Goal: Task Accomplishment & Management: Use online tool/utility

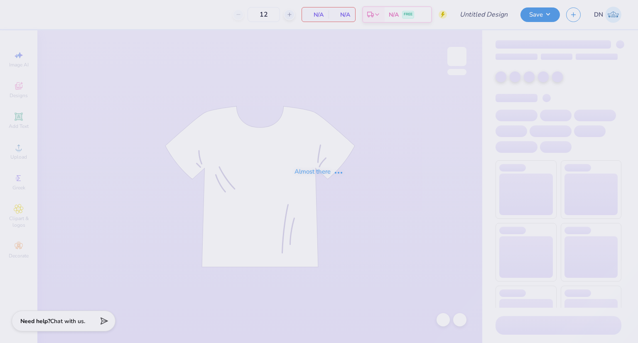
type input "BTP Fall 25 Rush Shirts Rev 2"
type input "35"
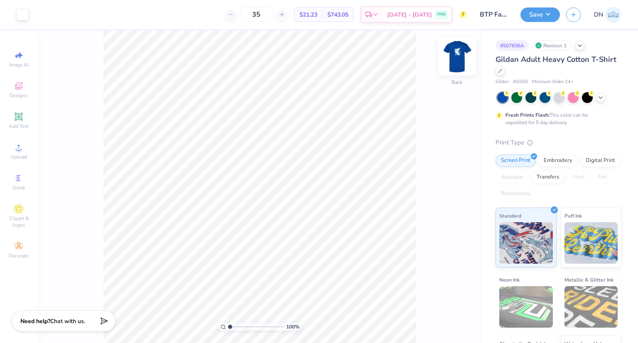
click at [450, 52] on img at bounding box center [456, 56] width 33 height 33
click at [455, 57] on img at bounding box center [456, 56] width 33 height 33
click at [453, 62] on img at bounding box center [456, 56] width 33 height 33
click at [571, 17] on button "button" at bounding box center [573, 13] width 15 height 15
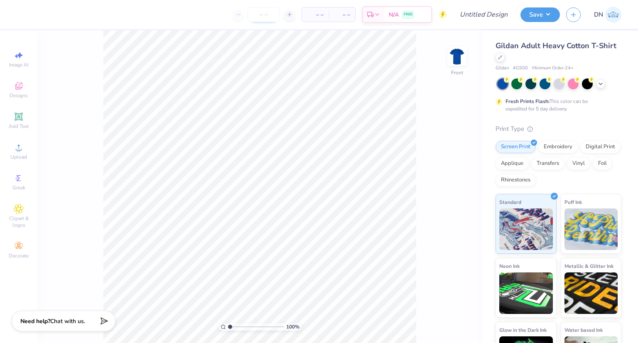
click at [262, 13] on input "number" at bounding box center [264, 14] width 32 height 15
click at [457, 54] on img at bounding box center [456, 56] width 33 height 33
click at [17, 156] on span "Upload" at bounding box center [18, 157] width 17 height 7
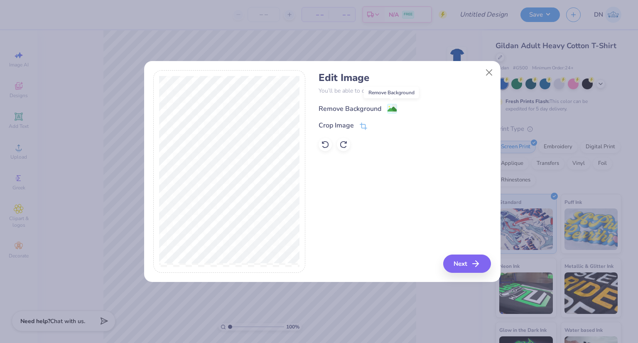
click at [391, 106] on image at bounding box center [392, 109] width 9 height 9
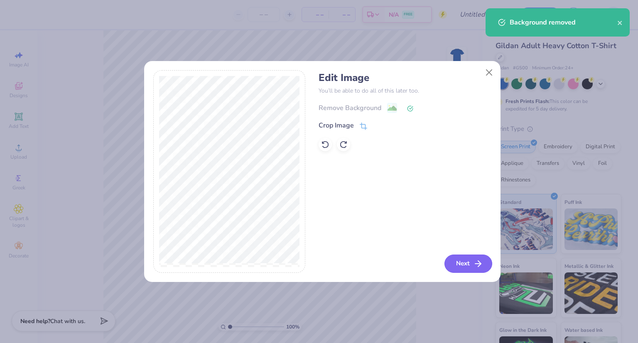
click at [465, 261] on button "Next" at bounding box center [469, 264] width 48 height 18
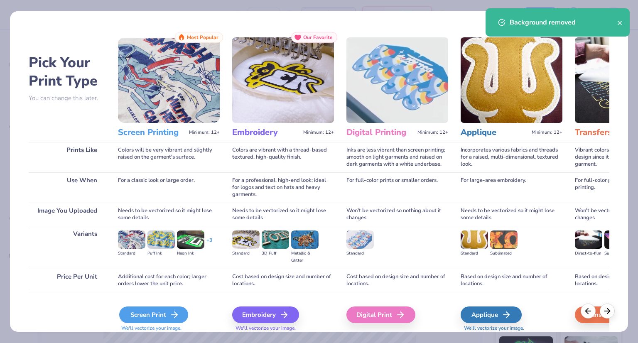
click at [160, 315] on div "Screen Print" at bounding box center [153, 315] width 69 height 17
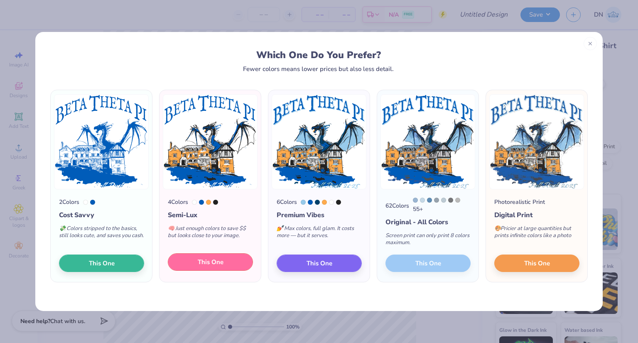
click at [197, 265] on button "This One" at bounding box center [210, 261] width 85 height 17
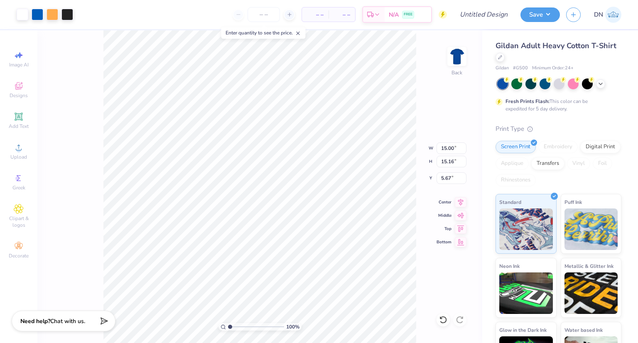
click at [262, 14] on div at bounding box center [319, 171] width 638 height 343
click at [268, 14] on input "number" at bounding box center [264, 14] width 32 height 15
type input "35"
type input "11.40"
type input "11.52"
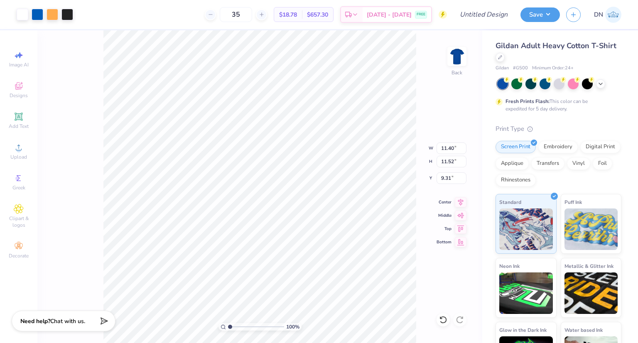
type input "3.00"
type input "10.57"
type input "10.68"
type input "3.84"
type input "11.40"
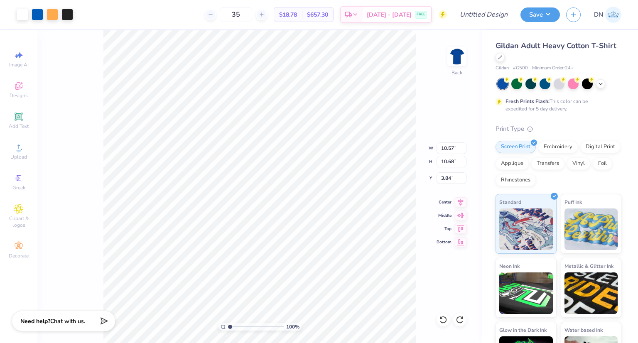
type input "11.52"
type input "9.31"
type input "15.00"
type input "15.16"
type input "5.67"
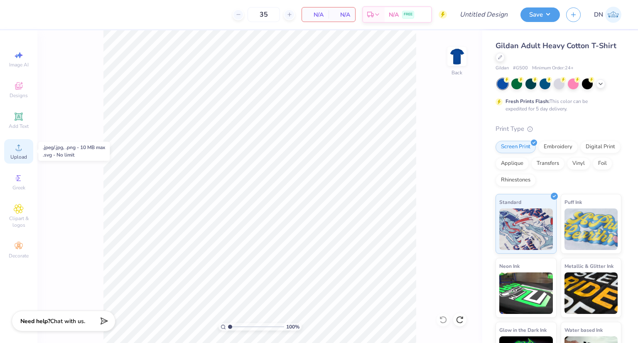
click at [14, 150] on icon at bounding box center [19, 148] width 10 height 10
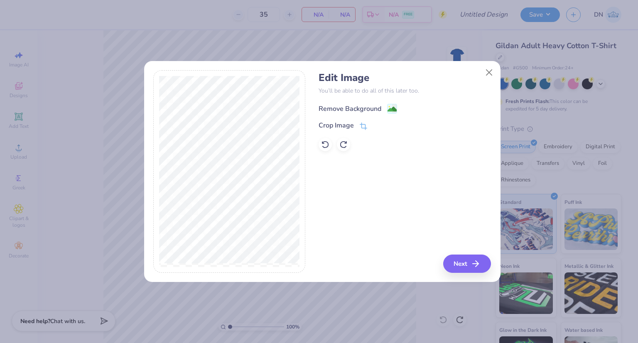
click at [391, 108] on image at bounding box center [392, 109] width 9 height 9
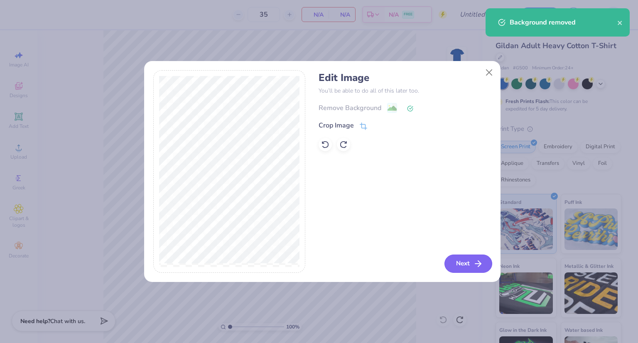
click at [466, 263] on button "Next" at bounding box center [469, 264] width 48 height 18
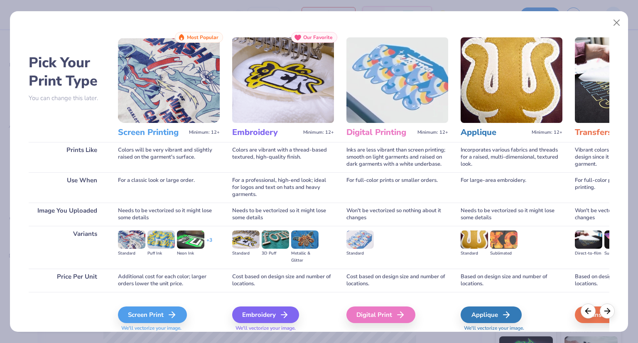
click at [151, 306] on div "Screen Print We'll vectorize your image." at bounding box center [169, 314] width 102 height 44
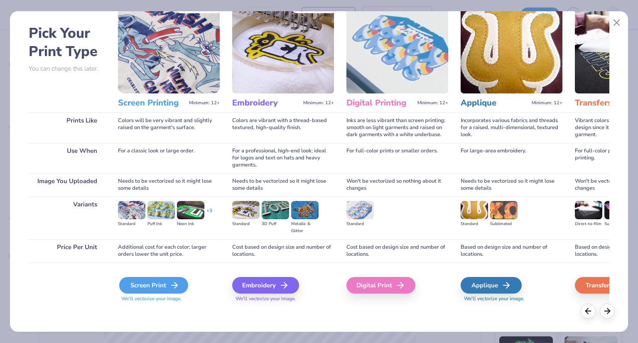
click at [170, 286] on icon at bounding box center [175, 285] width 10 height 10
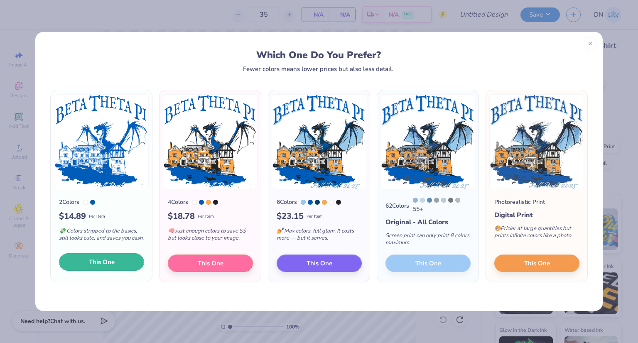
click at [117, 263] on button "This One" at bounding box center [101, 261] width 85 height 17
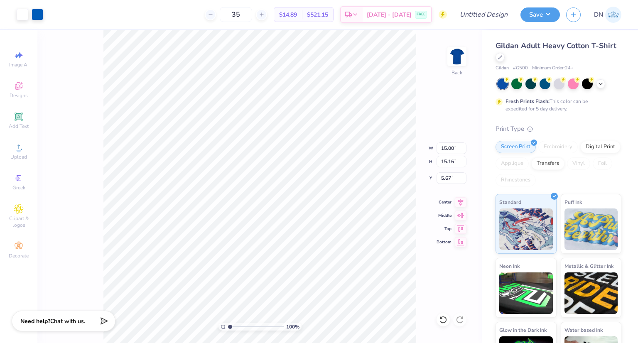
click at [332, 125] on div at bounding box center [319, 171] width 638 height 343
type input "10.58"
type input "10.70"
type input "3.00"
type input "10.32"
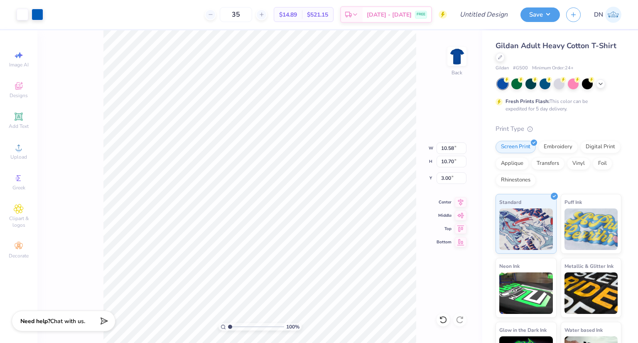
type input "10.43"
type input "3.00"
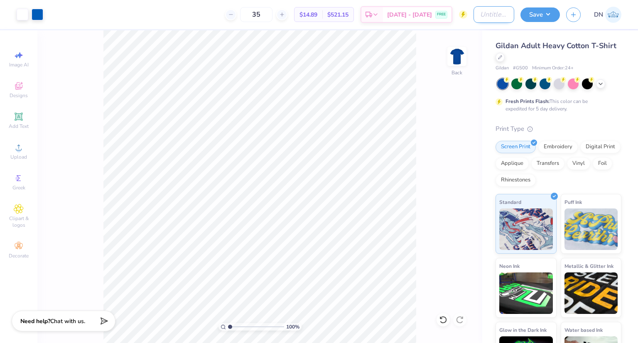
click at [475, 15] on input "Design Title" at bounding box center [494, 14] width 41 height 17
type input "BTP Fall 25 Rush Shirts Rev 3"
click at [536, 15] on button "Save" at bounding box center [540, 13] width 39 height 15
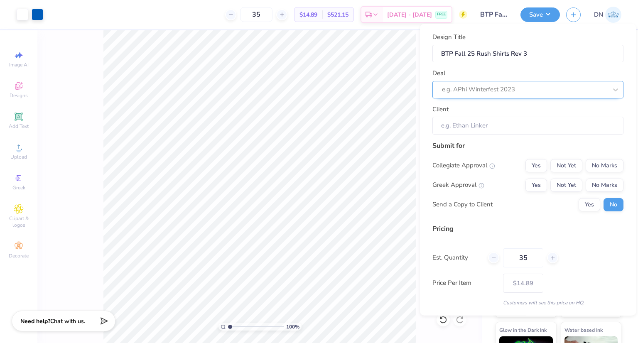
click at [547, 86] on div at bounding box center [524, 89] width 165 height 11
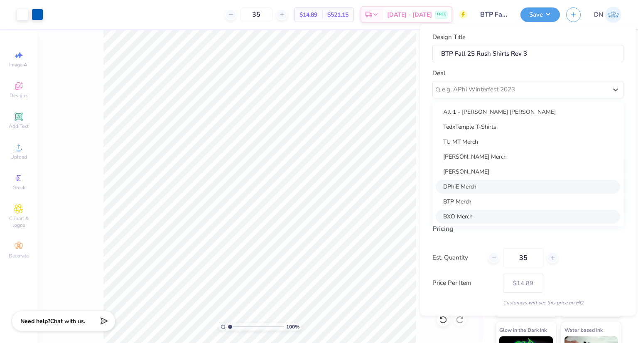
scroll to position [30, 0]
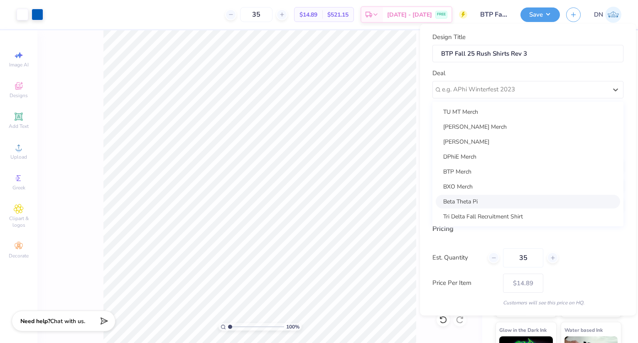
click at [509, 200] on div "Beta Theta Pi" at bounding box center [528, 201] width 185 height 14
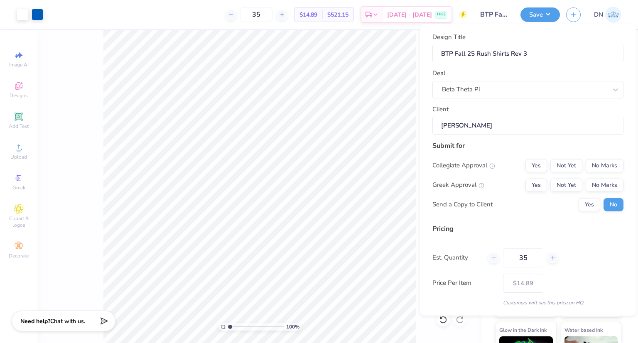
type input "[PERSON_NAME]"
click at [504, 123] on input "[PERSON_NAME]" at bounding box center [528, 126] width 191 height 18
drag, startPoint x: 487, startPoint y: 127, endPoint x: 477, endPoint y: 127, distance: 10.0
click at [477, 127] on input "[PERSON_NAME]" at bounding box center [528, 126] width 191 height 18
click at [598, 165] on button "No Marks" at bounding box center [605, 165] width 38 height 13
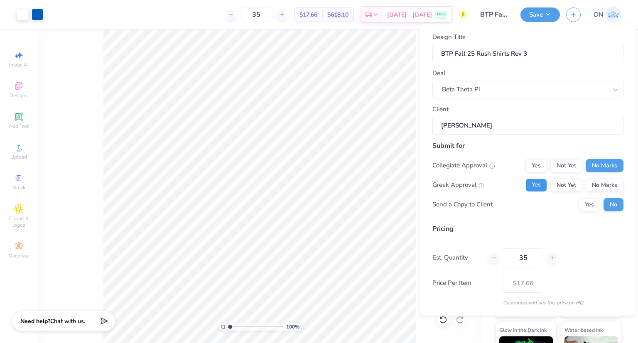
click at [530, 185] on button "Yes" at bounding box center [537, 184] width 22 height 13
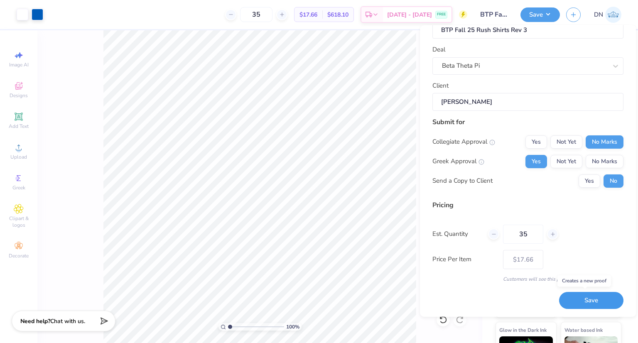
click at [602, 300] on button "Save" at bounding box center [591, 300] width 64 height 17
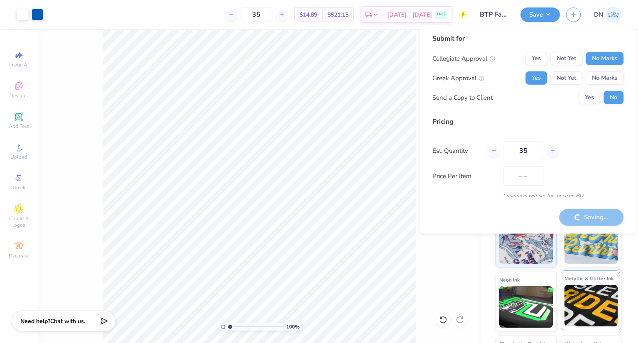
type input "$17.66"
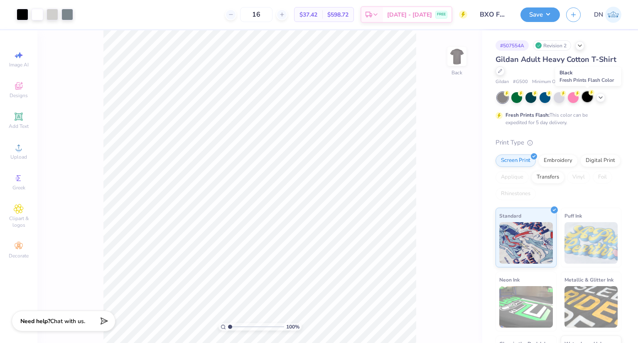
click at [583, 98] on div at bounding box center [587, 96] width 11 height 11
click at [16, 95] on span "Designs" at bounding box center [19, 95] width 18 height 7
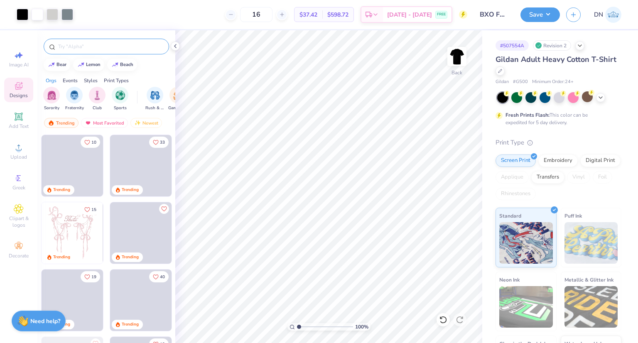
click at [86, 43] on input "text" at bounding box center [110, 46] width 106 height 8
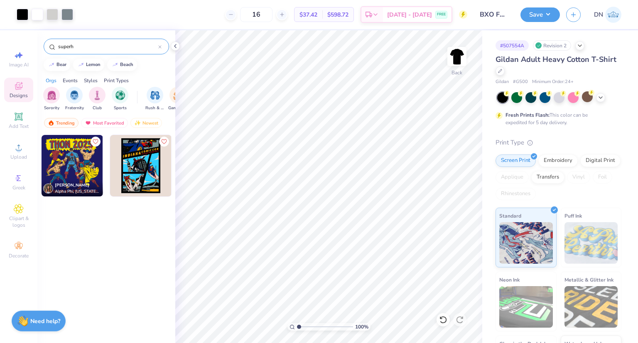
type input "superh"
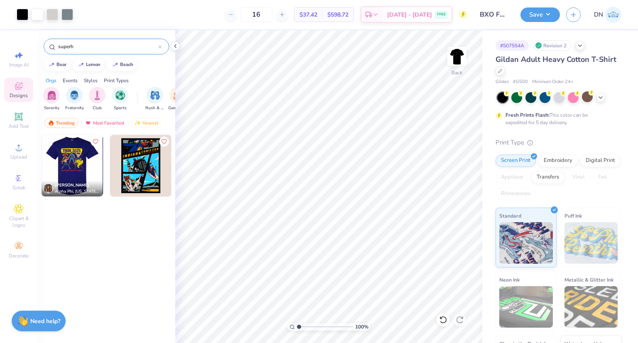
click at [42, 174] on img at bounding box center [11, 166] width 62 height 62
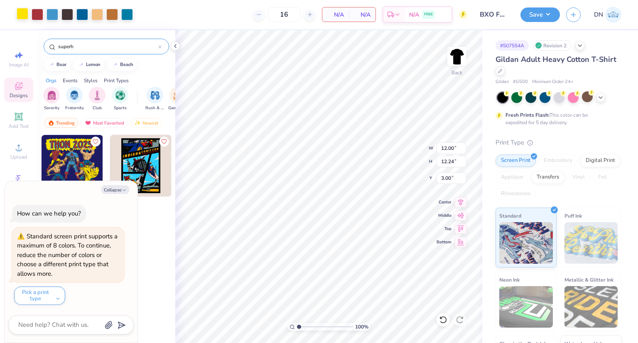
click at [23, 15] on div at bounding box center [23, 14] width 12 height 12
type textarea "x"
type input "10.04"
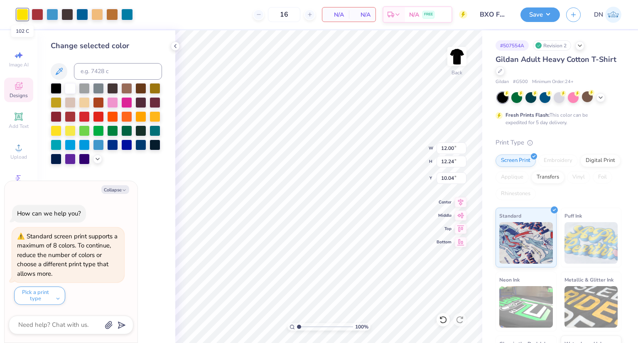
click at [22, 15] on div at bounding box center [23, 15] width 12 height 12
click at [69, 86] on div at bounding box center [70, 87] width 11 height 11
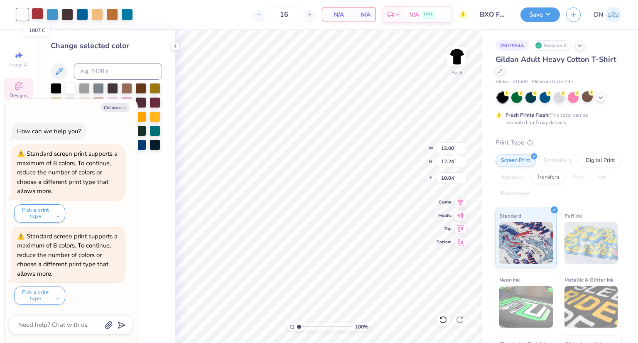
click at [38, 13] on div at bounding box center [38, 14] width 12 height 12
click at [57, 89] on div at bounding box center [56, 87] width 11 height 11
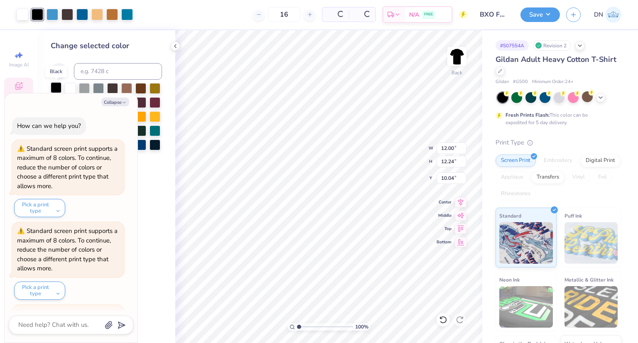
scroll to position [76, 0]
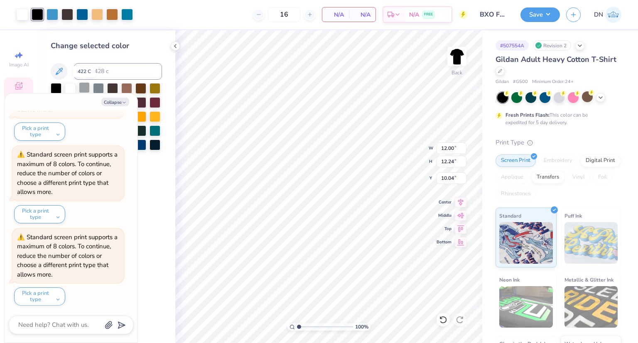
click at [85, 89] on div at bounding box center [84, 87] width 11 height 11
click at [123, 100] on icon "button" at bounding box center [124, 102] width 5 height 5
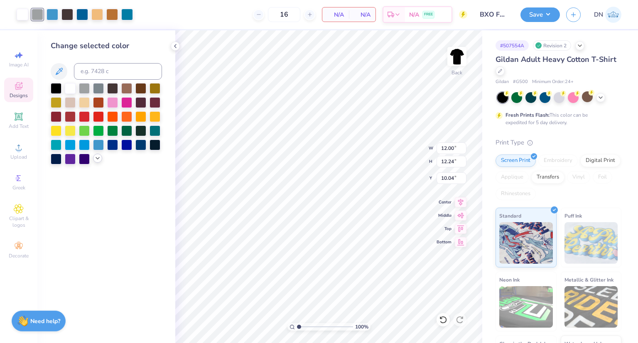
click at [96, 159] on icon at bounding box center [97, 158] width 7 height 7
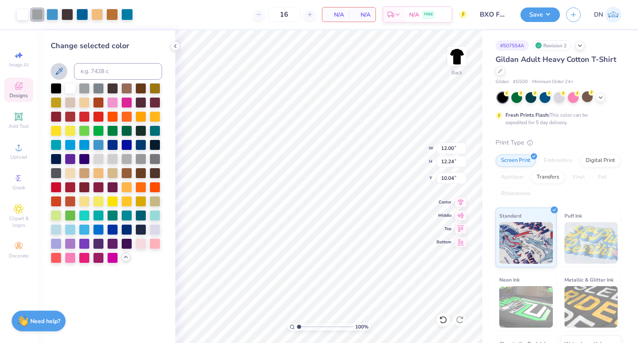
click at [55, 75] on icon at bounding box center [59, 71] width 10 height 10
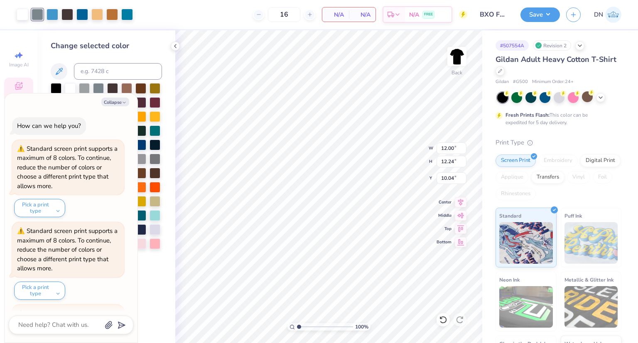
scroll to position [241, 0]
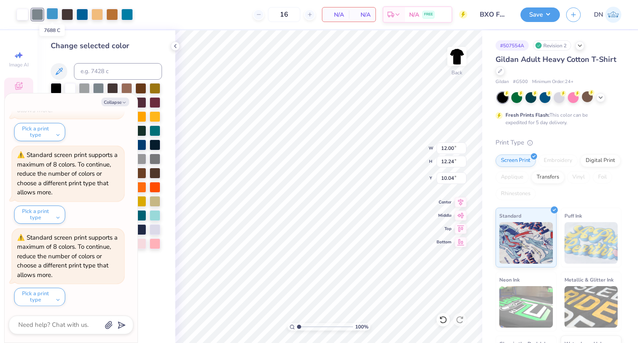
click at [54, 15] on div at bounding box center [53, 14] width 12 height 12
click at [61, 69] on icon at bounding box center [59, 71] width 7 height 7
click at [66, 13] on div at bounding box center [68, 14] width 12 height 12
click at [59, 70] on icon at bounding box center [59, 71] width 7 height 7
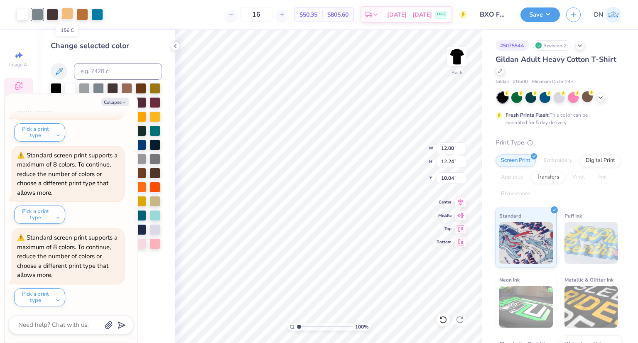
click at [67, 15] on div at bounding box center [68, 14] width 12 height 12
click at [70, 87] on div at bounding box center [70, 87] width 11 height 11
click at [66, 12] on div at bounding box center [68, 14] width 12 height 12
click at [62, 70] on icon at bounding box center [59, 71] width 10 height 10
click at [81, 15] on div at bounding box center [82, 14] width 12 height 12
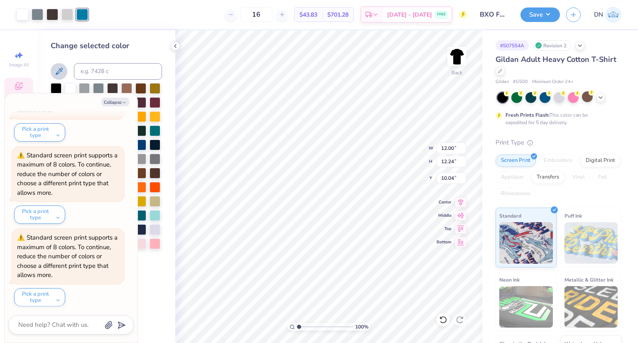
click at [57, 70] on icon at bounding box center [59, 71] width 10 height 10
type textarea "x"
type input "8.91"
type input "9.09"
type input "13.20"
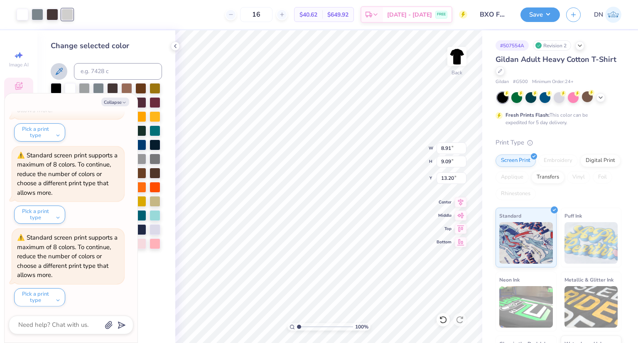
type textarea "x"
type input "13.25"
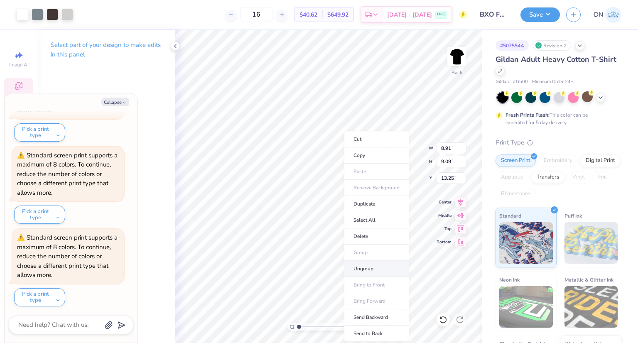
click at [376, 270] on li "Ungroup" at bounding box center [376, 269] width 65 height 16
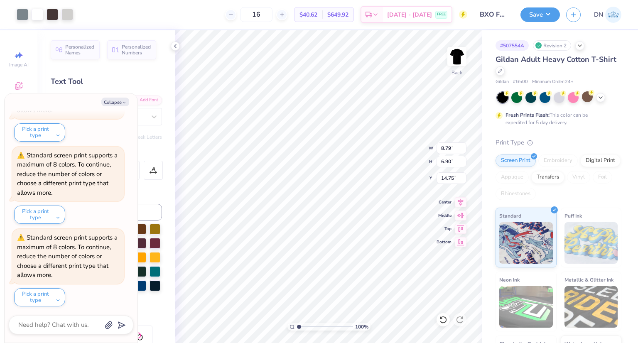
type textarea "x"
type input "10.35"
type textarea "x"
type input "7.41"
type input "5.81"
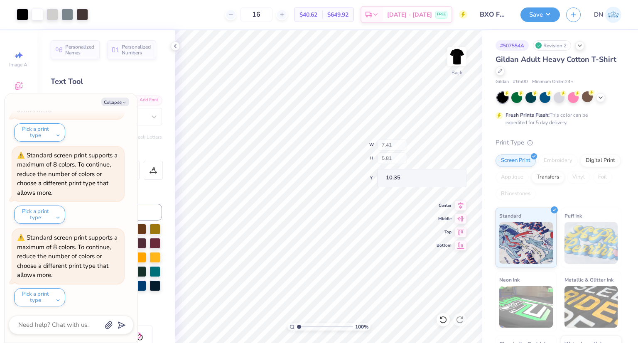
type input "10.98"
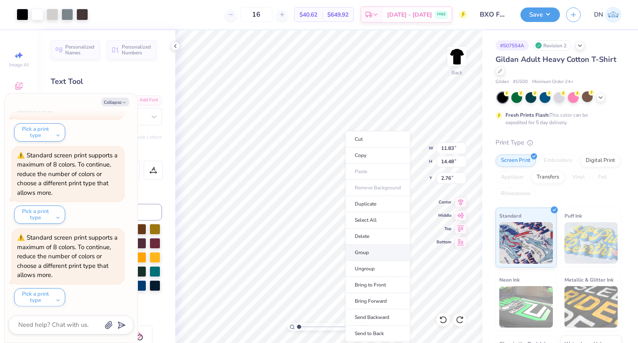
click at [359, 252] on li "Group" at bounding box center [377, 253] width 65 height 16
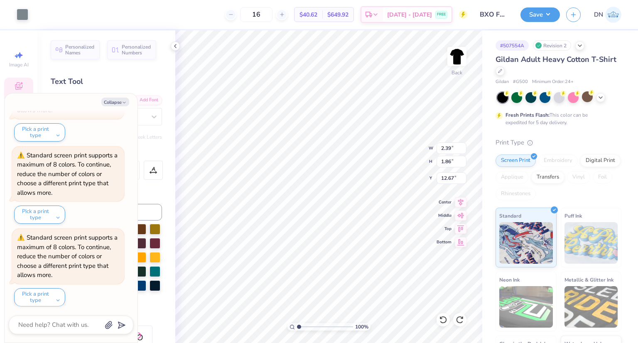
type textarea "x"
type input "3.08"
type input "3.38"
type input "13.29"
click at [363, 250] on li "Group" at bounding box center [377, 253] width 65 height 16
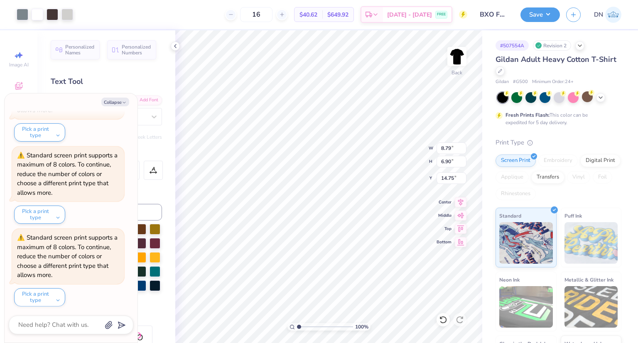
type textarea "x"
type input "6.83"
type input "5.36"
type input "16.29"
type textarea "x"
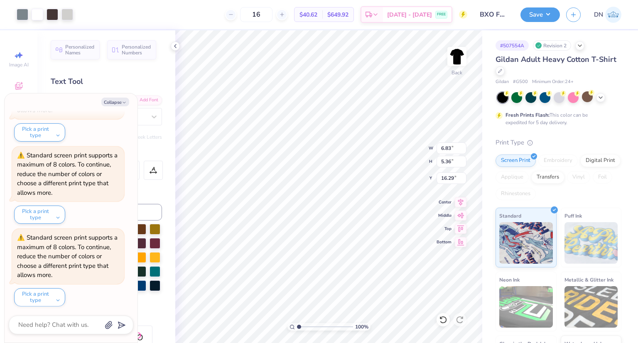
type input "10.18"
type textarea "x"
type input "6.11"
type input "4.80"
type input "10.75"
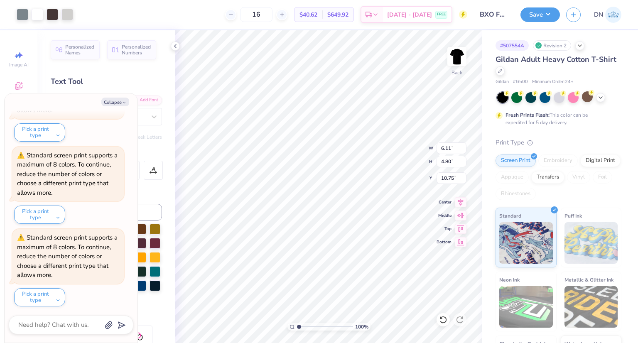
type textarea "x"
type input "10.85"
type textarea "x"
type input "15.67"
type textarea "x"
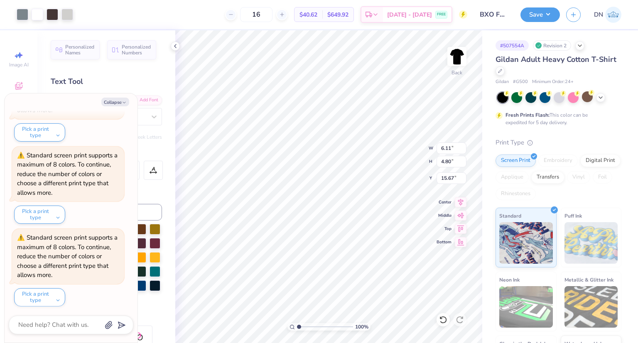
type input "8.45"
type input "6.63"
type input "13.84"
click at [374, 268] on li "Ungroup" at bounding box center [377, 269] width 65 height 16
type textarea "x"
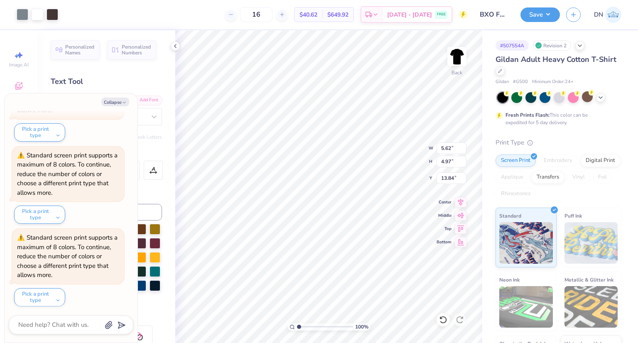
type input "10.18"
type textarea "x"
type input "13.80"
type textarea "x"
type input "12.54"
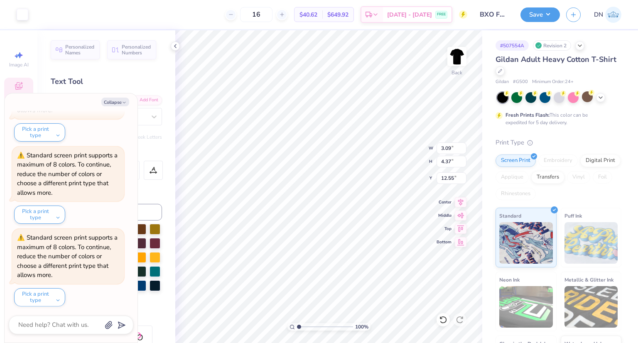
type textarea "x"
type input "9.33"
type textarea "x"
type input "12.55"
type textarea "x"
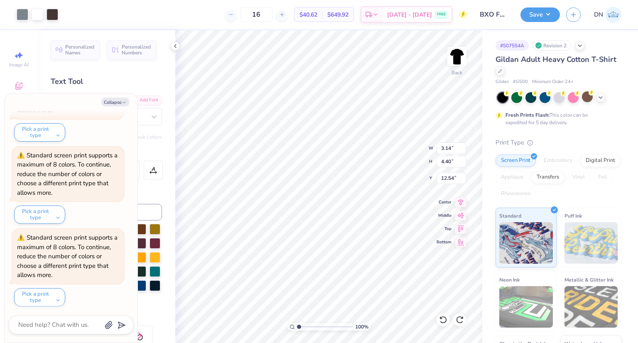
type input "10.75"
click at [408, 250] on li "Group" at bounding box center [405, 253] width 65 height 16
type textarea "x"
type input "9.49"
type textarea "x"
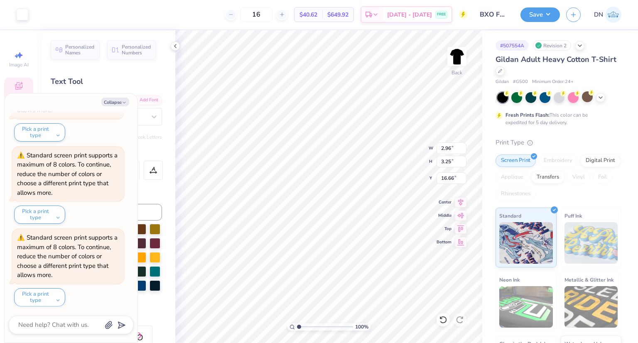
type input "12.27"
type input "3.68"
type input "4.35"
type input "16.11"
type textarea "x"
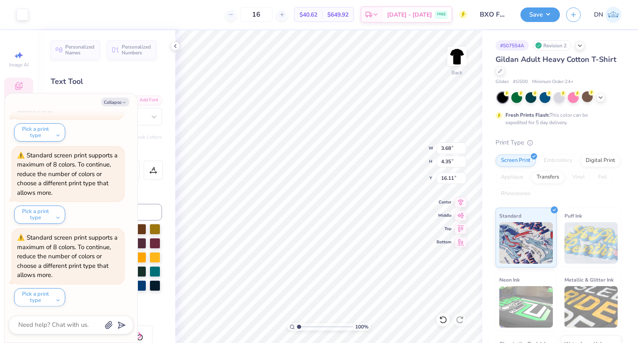
type input "2.96"
type input "3.25"
type input "12.27"
click at [408, 288] on li "Bring to Front" at bounding box center [408, 285] width 65 height 16
type textarea "x"
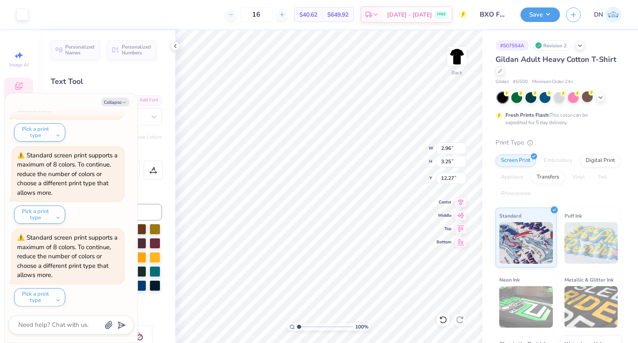
type input "10.32"
type textarea "x"
type input "3.48"
type input "4.54"
type input "15.82"
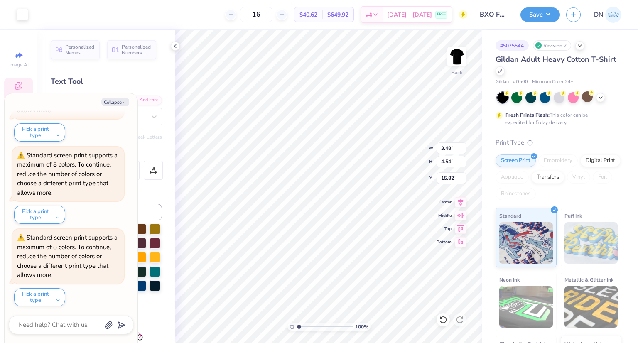
type textarea "x"
type input "16.96"
type textarea "x"
type input "2.85"
type input "2.66"
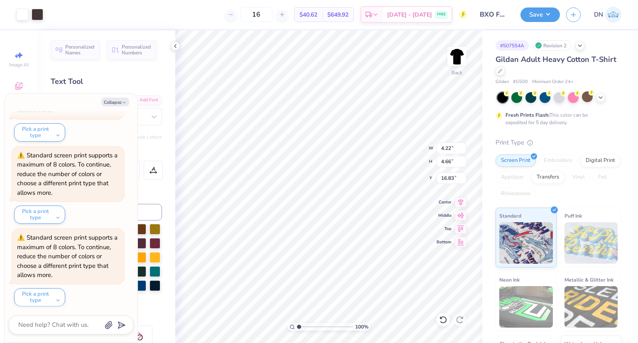
type input "15.73"
type textarea "x"
type input "2.90"
type input "4.49"
type input "13.89"
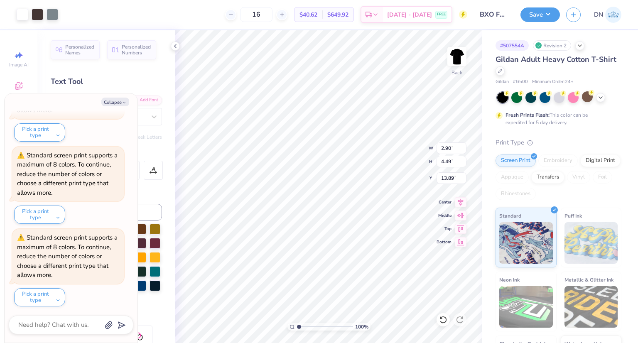
type textarea "x"
type input "9.70"
type textarea "x"
type input "2.72"
type input "4.21"
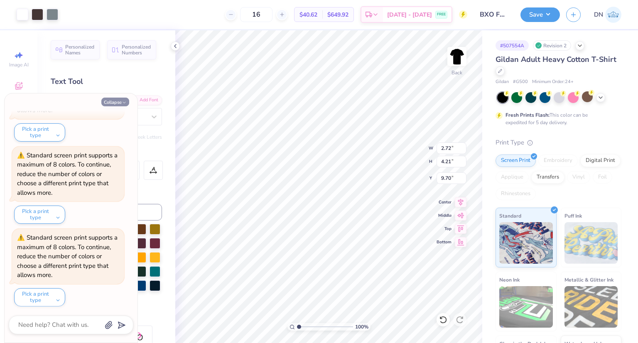
click at [119, 101] on button "Collapse" at bounding box center [115, 102] width 28 height 9
type textarea "x"
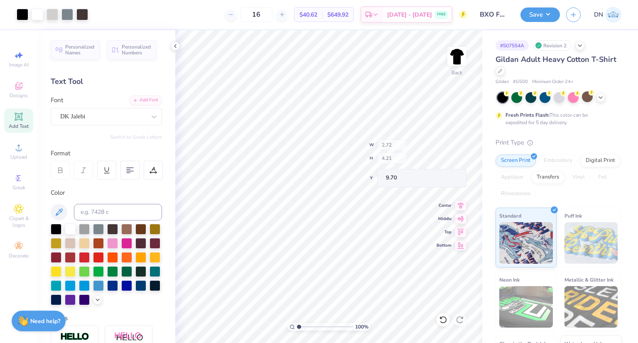
type input "9.36"
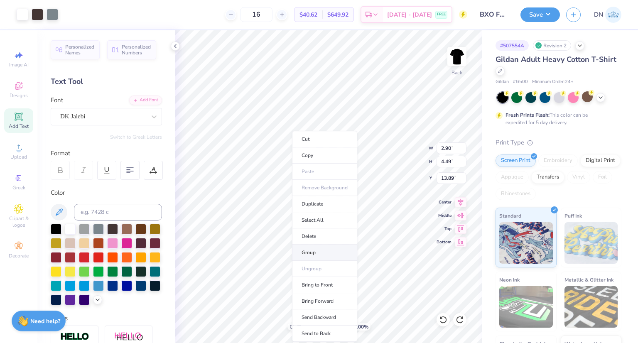
click at [331, 250] on li "Group" at bounding box center [324, 253] width 65 height 16
type input "9.08"
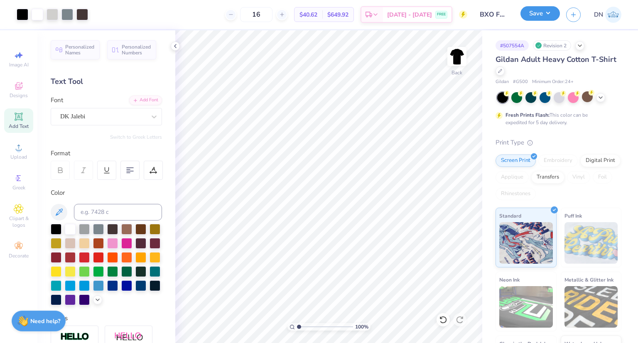
click at [547, 13] on button "Save" at bounding box center [540, 13] width 39 height 15
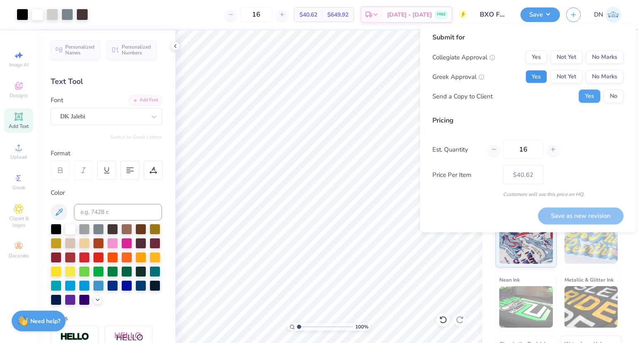
click at [536, 77] on button "Yes" at bounding box center [537, 76] width 22 height 13
click at [612, 57] on button "No Marks" at bounding box center [605, 57] width 38 height 13
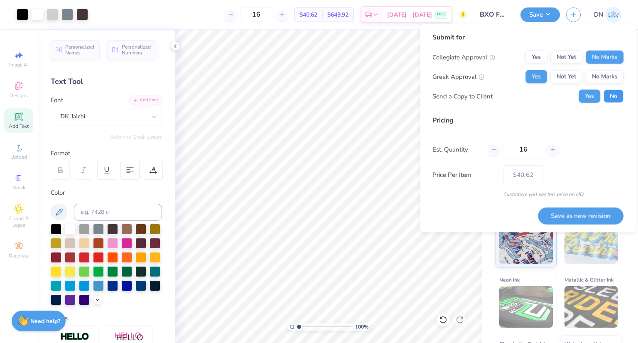
click at [608, 97] on button "No" at bounding box center [614, 96] width 20 height 13
click at [588, 216] on button "Save as new revision" at bounding box center [581, 215] width 86 height 17
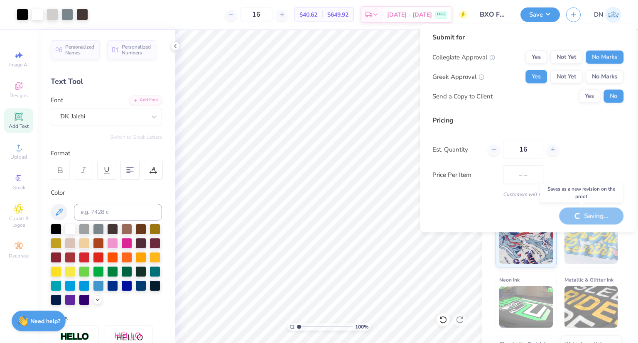
type input "$40.62"
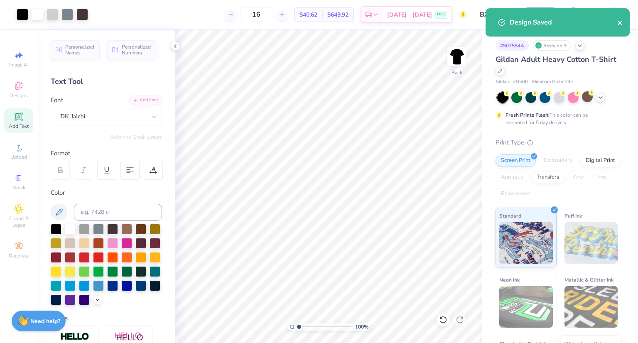
click at [618, 24] on icon "close" at bounding box center [621, 23] width 6 height 7
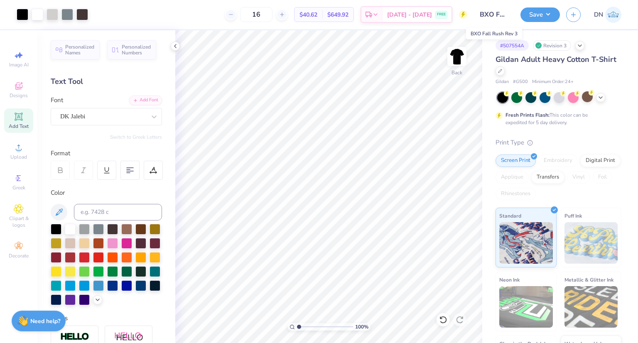
click at [489, 14] on input "BXO Fall Rush Rev 3" at bounding box center [494, 14] width 41 height 17
